Goal: Task Accomplishment & Management: Complete application form

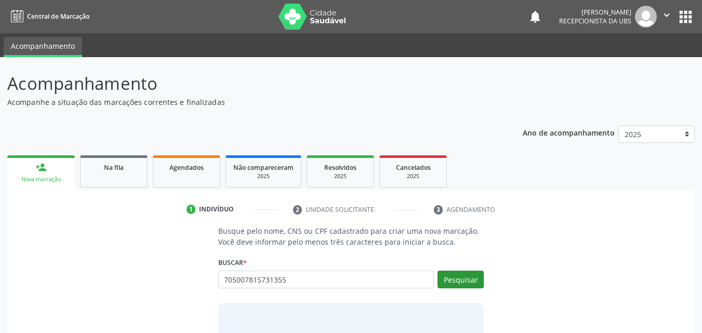
type input "705007815731355"
click at [453, 275] on button "Pesquisar" at bounding box center [460, 280] width 46 height 18
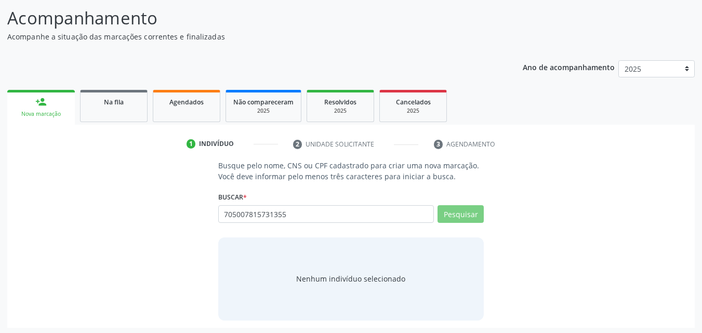
scroll to position [68, 0]
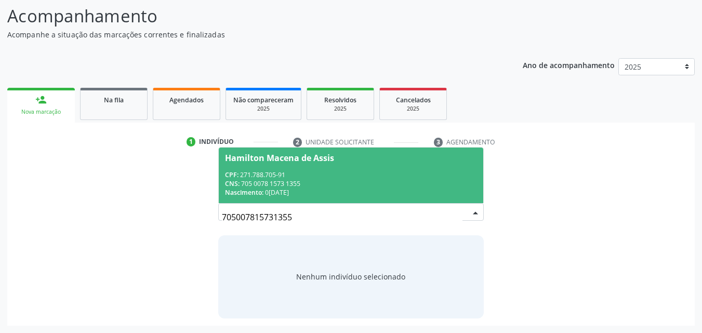
click at [328, 168] on span "Hamilton Macena de Assis CPF: 271.788.705-91 CNS: 705 0078 1573 1355 Nascimento…" at bounding box center [351, 175] width 265 height 56
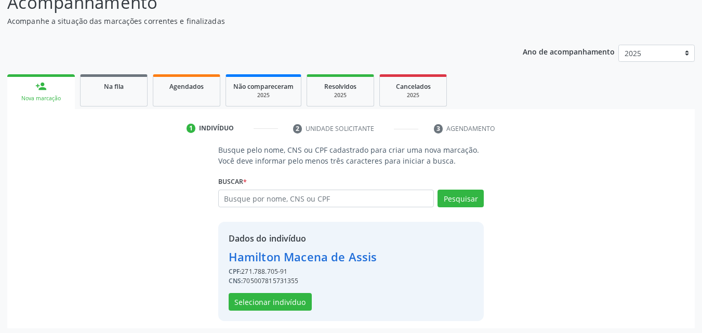
scroll to position [84, 0]
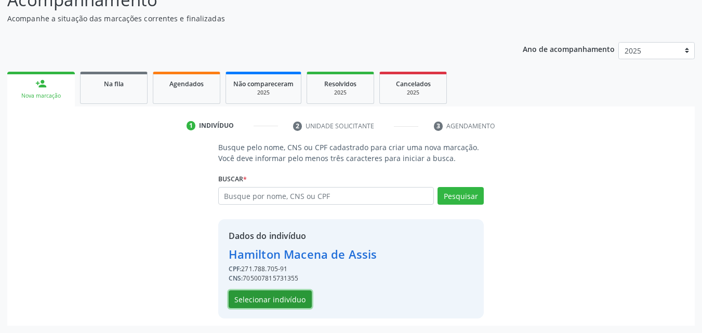
click at [297, 301] on button "Selecionar indivíduo" at bounding box center [270, 299] width 83 height 18
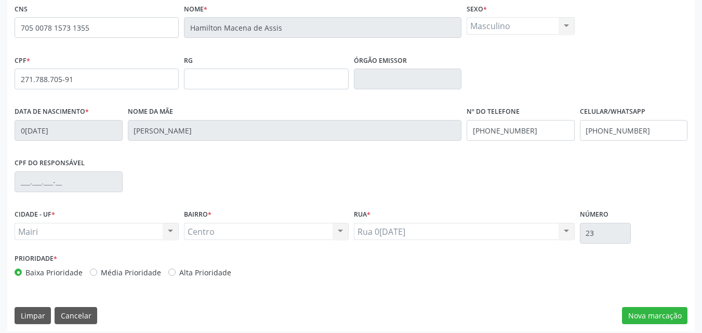
scroll to position [230, 0]
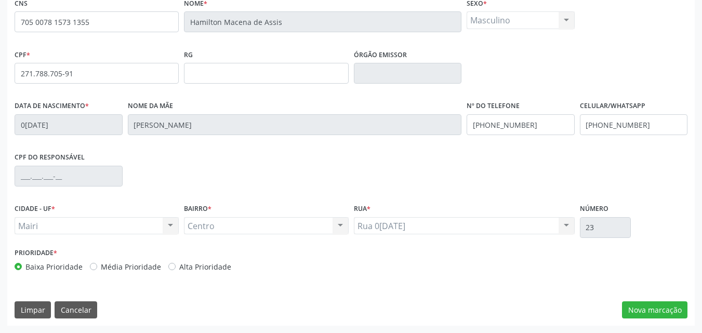
click at [173, 269] on div "Alta Prioridade" at bounding box center [199, 266] width 63 height 11
click at [207, 266] on label "Alta Prioridade" at bounding box center [205, 266] width 52 height 11
click at [176, 266] on input "Alta Prioridade" at bounding box center [171, 265] width 7 height 9
radio input "true"
click at [627, 308] on button "Nova marcação" at bounding box center [654, 310] width 65 height 18
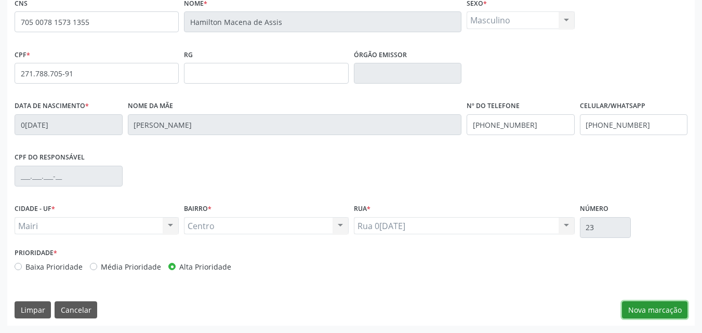
scroll to position [182, 0]
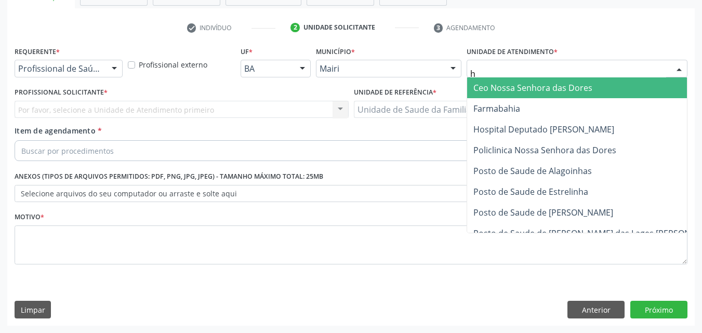
type input "ho"
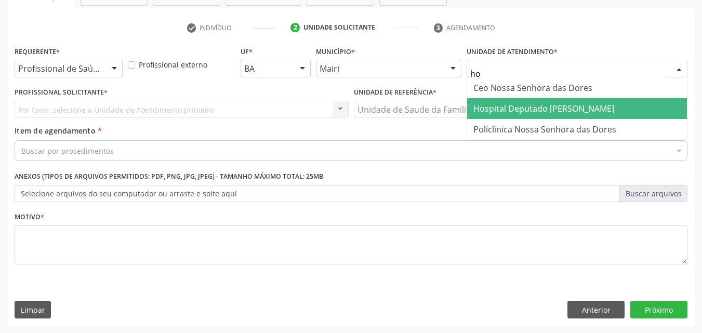
click at [516, 117] on span "Hospital Deputado [PERSON_NAME]" at bounding box center [577, 108] width 220 height 21
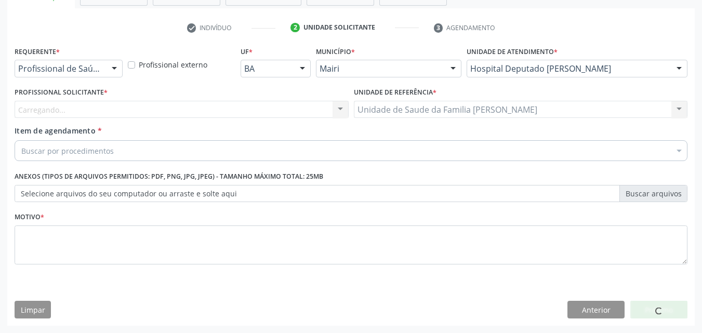
click at [90, 157] on div "Buscar por procedimentos" at bounding box center [351, 150] width 673 height 21
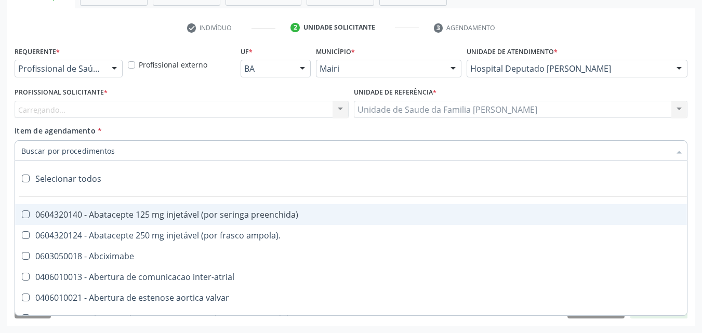
click at [90, 157] on input "Item de agendamento *" at bounding box center [345, 150] width 649 height 21
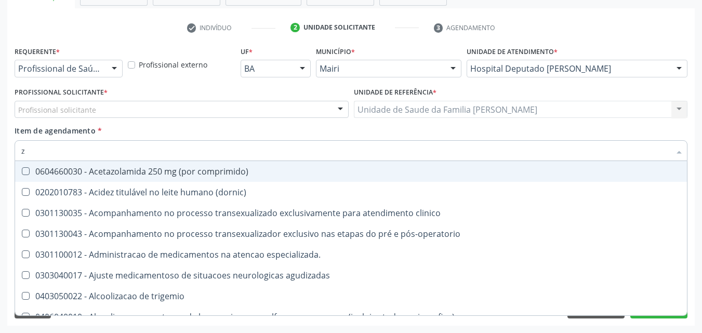
type input "za"
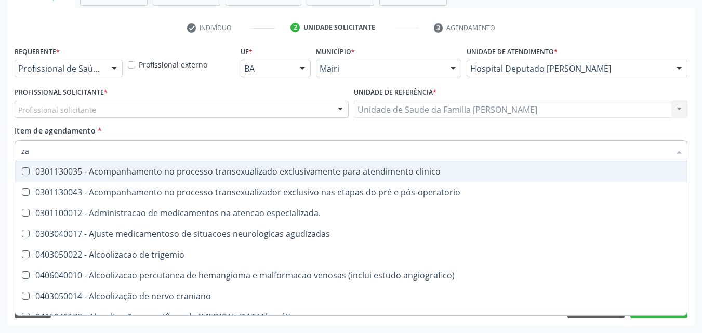
click at [115, 107] on div "Profissional solicitante" at bounding box center [182, 110] width 334 height 18
click at [18, 107] on input "text" at bounding box center [18, 114] width 0 height 21
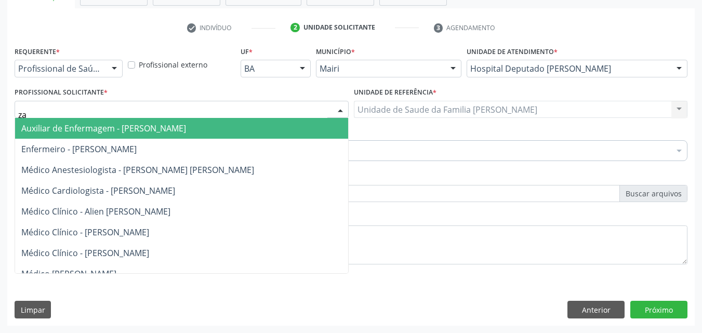
type input "zai"
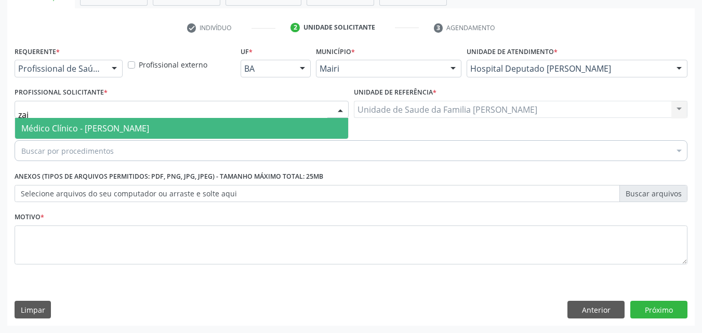
click at [97, 123] on span "Médico Clínico - [PERSON_NAME]" at bounding box center [85, 128] width 128 height 11
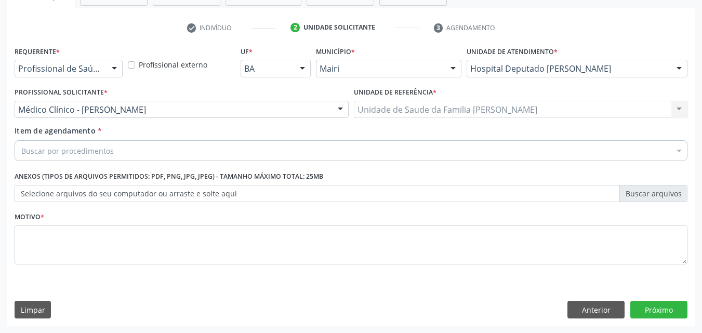
click at [86, 156] on div "Buscar por procedimentos" at bounding box center [351, 150] width 673 height 21
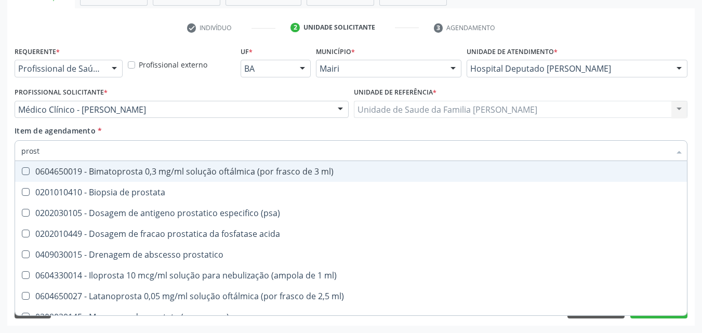
type input "prosta"
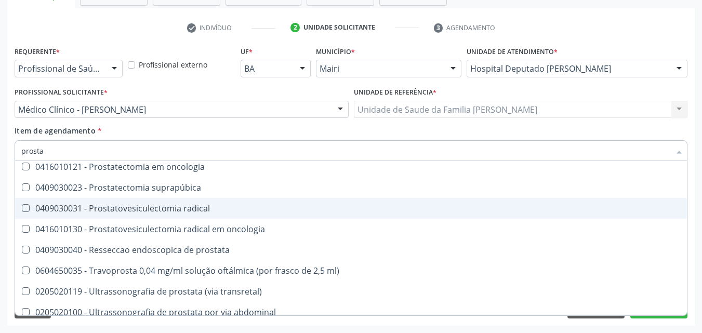
scroll to position [178, 0]
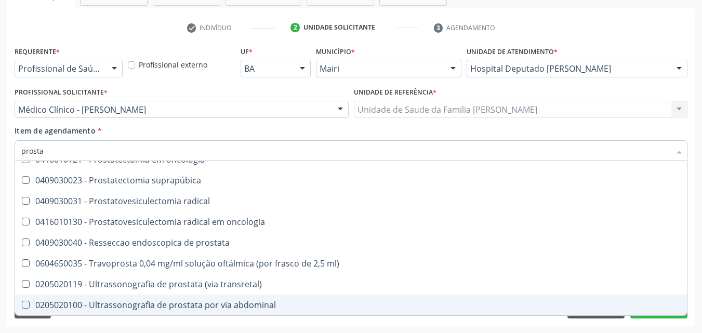
click at [179, 303] on div "0205020100 - Ultrassonografia de prostata por via abdominal" at bounding box center [350, 305] width 659 height 8
checkbox abdominal "true"
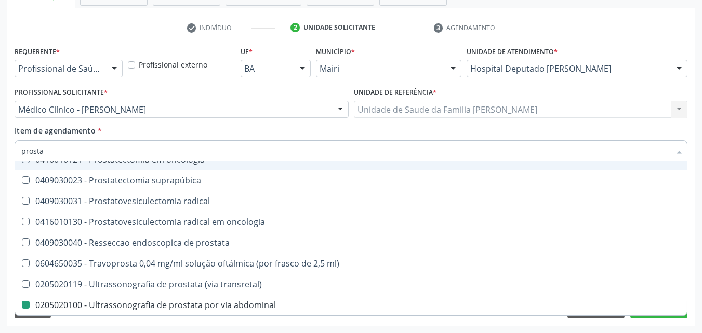
click at [233, 129] on div "Item de agendamento * prosta Desfazer seleção 0604650019 - Bimatoprosta 0,3 mg/…" at bounding box center [351, 141] width 673 height 33
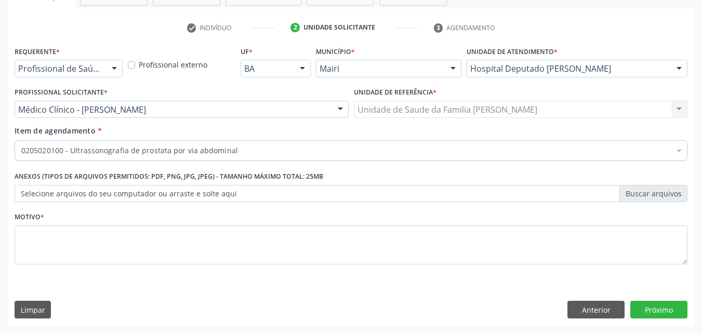
scroll to position [0, 0]
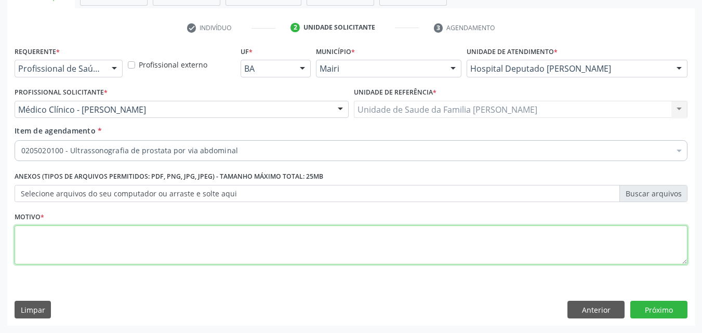
click at [90, 238] on textarea at bounding box center [351, 244] width 673 height 39
type textarea "urgente"
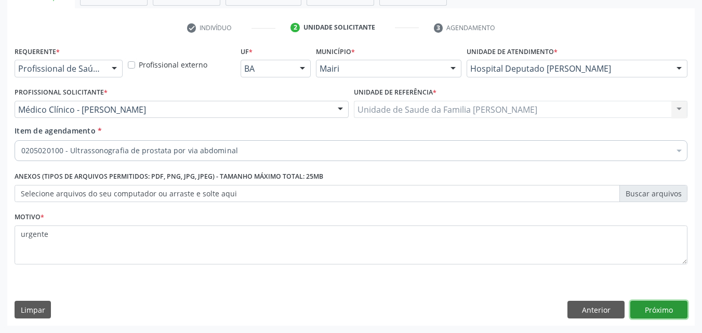
click at [671, 303] on button "Próximo" at bounding box center [658, 310] width 57 height 18
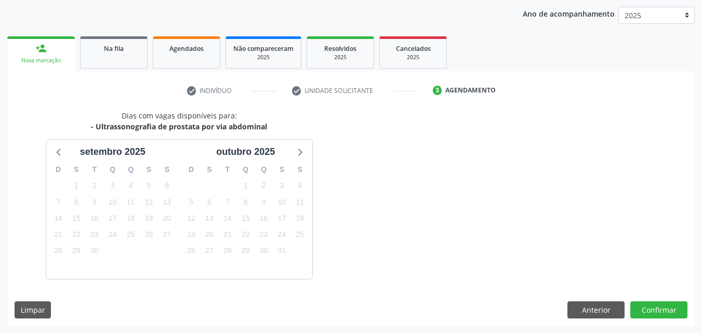
scroll to position [150, 0]
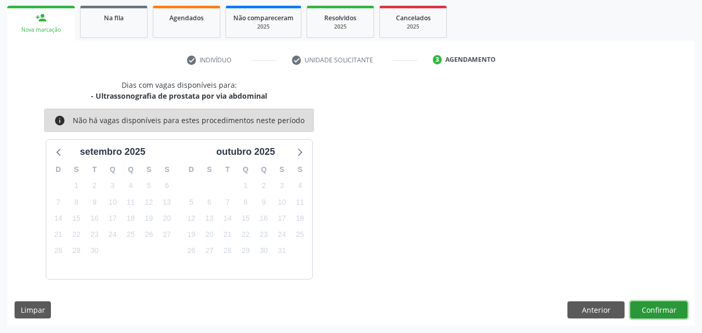
click at [671, 303] on button "Confirmar" at bounding box center [658, 310] width 57 height 18
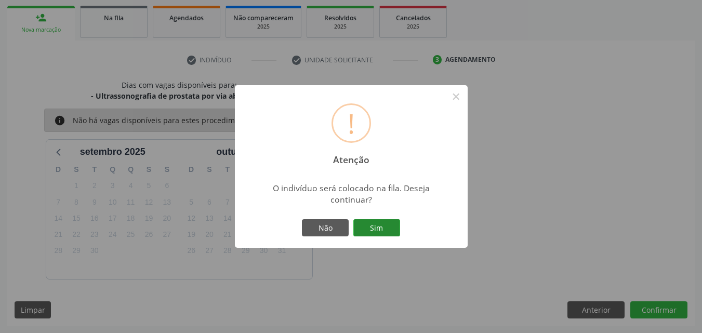
click at [385, 227] on button "Sim" at bounding box center [376, 228] width 47 height 18
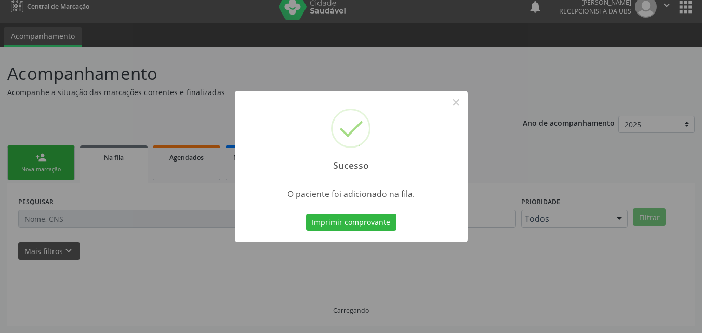
scroll to position [10, 0]
